Goal: Task Accomplishment & Management: Use online tool/utility

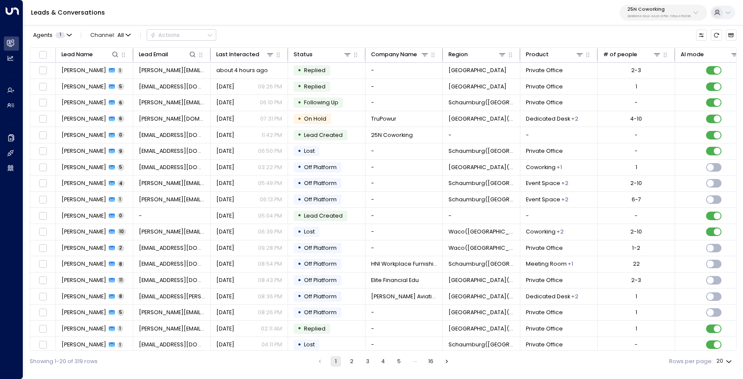
click at [656, 7] on p "25N Coworking" at bounding box center [658, 9] width 63 height 5
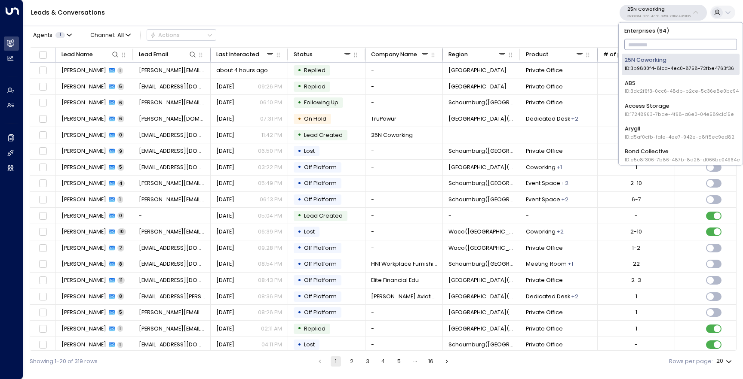
click at [636, 149] on div "Bond Collective ID: e5c8f306-7b86-487b-8d28-d066bc04964e" at bounding box center [681, 155] width 115 height 16
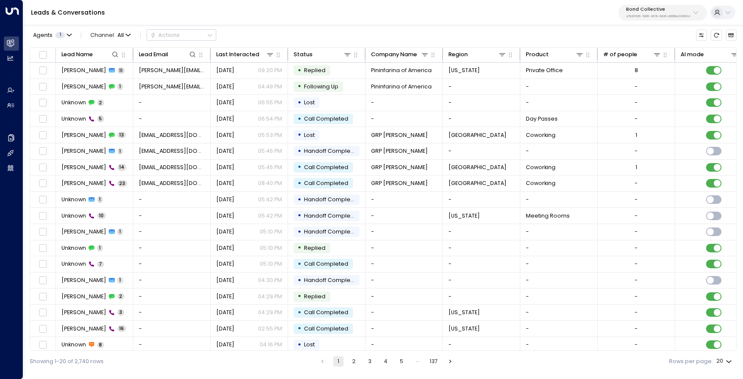
click at [645, 20] on div "Bond Collective e5c8f306-7b86-487b-8d28-d066bc04964e" at bounding box center [662, 13] width 89 height 16
click at [653, 9] on p "Bond Collective" at bounding box center [658, 9] width 64 height 5
type input "******"
click at [640, 59] on div "Four Leaf Properties ID: 34e1cd17-0f68-49af-bd32-3c48ce8611d1" at bounding box center [673, 64] width 105 height 16
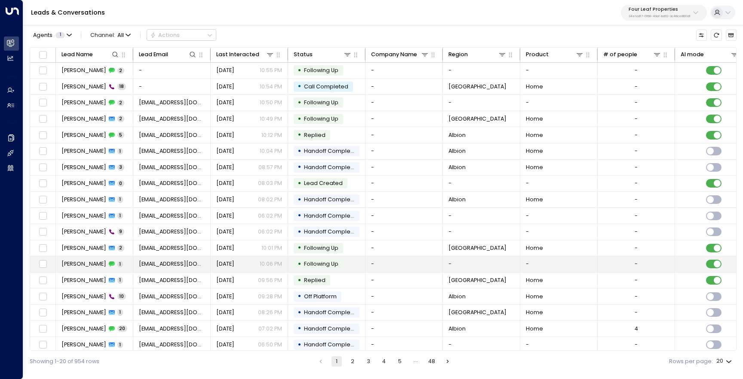
scroll to position [37, 0]
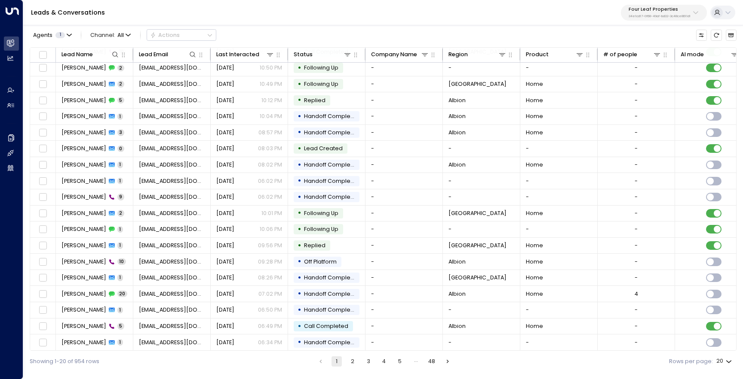
click at [356, 364] on button "2" at bounding box center [352, 362] width 10 height 10
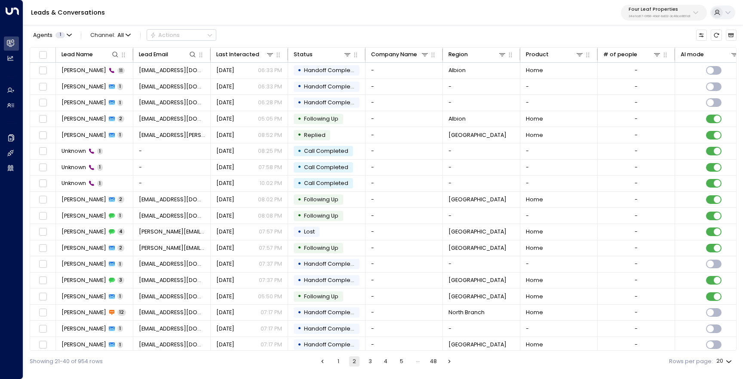
click at [336, 359] on button "1" at bounding box center [338, 362] width 10 height 10
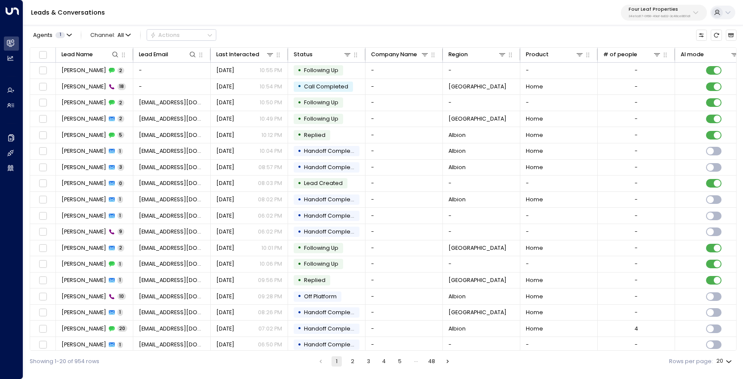
click at [649, 16] on p "34e1cd17-0f68-49af-bd32-3c48ce8611d1" at bounding box center [659, 16] width 62 height 3
type input "****"
click at [645, 61] on div "Bond Collective ID: e5c8f306-7b86-487b-8d28-d066bc04964e" at bounding box center [645, 64] width 115 height 16
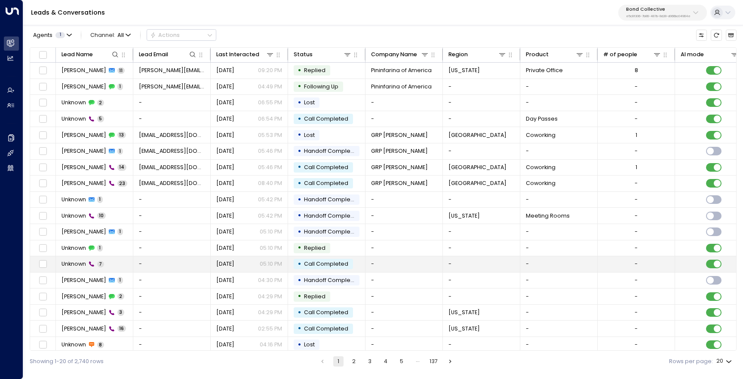
scroll to position [37, 0]
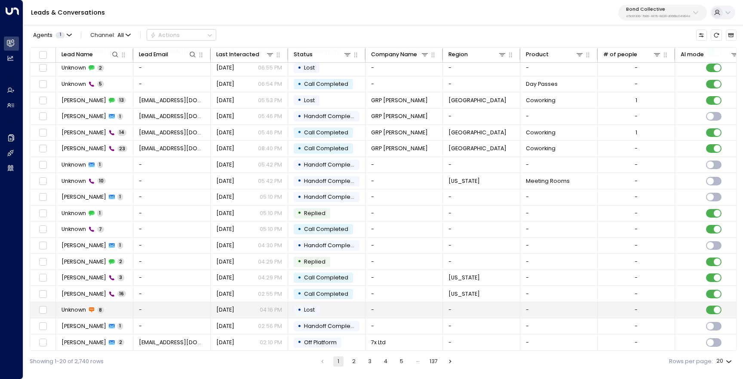
click at [76, 306] on span "Unknown" at bounding box center [73, 310] width 24 height 8
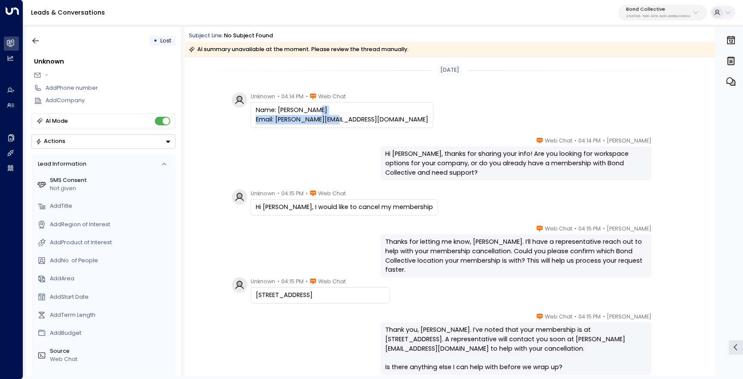
drag, startPoint x: 350, startPoint y: 121, endPoint x: 256, endPoint y: 122, distance: 94.1
click at [256, 122] on div "Name: [PERSON_NAME] Email: [PERSON_NAME][EMAIL_ADDRESS][DOMAIN_NAME]" at bounding box center [342, 115] width 172 height 18
click at [404, 153] on div "Hi [PERSON_NAME], thanks for sharing your info! Are you looking for workspace o…" at bounding box center [515, 164] width 261 height 28
copy div "[PERSON_NAME]"
